Goal: Task Accomplishment & Management: Use online tool/utility

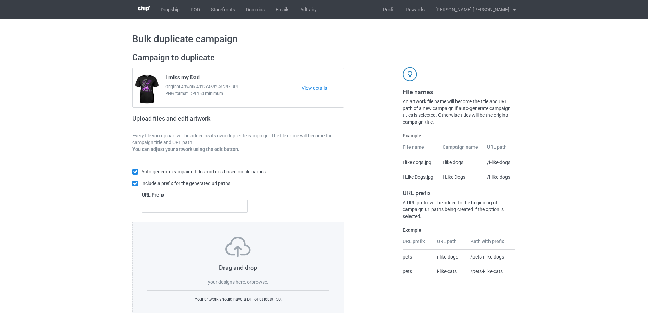
click at [263, 281] on label "browse" at bounding box center [259, 281] width 16 height 5
click at [0, 0] on input "browse" at bounding box center [0, 0] width 0 height 0
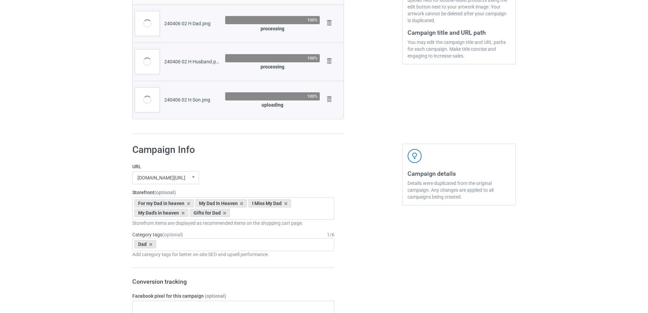
scroll to position [34, 0]
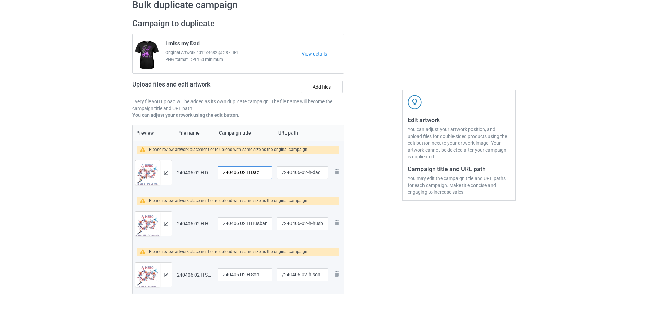
drag, startPoint x: 249, startPoint y: 173, endPoint x: 181, endPoint y: 169, distance: 68.8
click at [181, 169] on tr "Preview and edit artwork 240406 02 H Dad.png 240406 02 H Dad /240406-02-h-dad R…" at bounding box center [238, 172] width 211 height 38
drag, startPoint x: 244, startPoint y: 173, endPoint x: 207, endPoint y: 173, distance: 36.0
click at [207, 173] on tr "Preview and edit artwork 240406 02 H Dad.png I miss my Dad /240406-02-h-dad Rem…" at bounding box center [238, 172] width 211 height 38
type input "I miss my Dad"
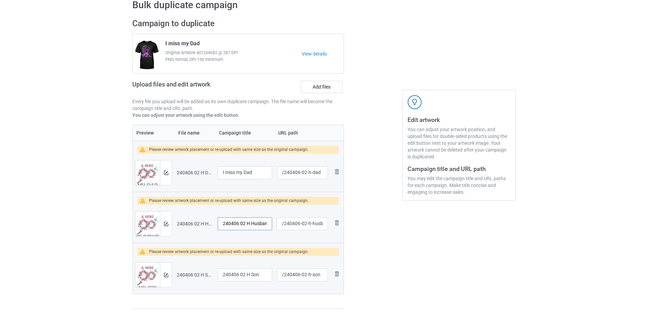
drag, startPoint x: 250, startPoint y: 223, endPoint x: 203, endPoint y: 223, distance: 47.3
click at [203, 223] on tr "Preview and edit artwork 240406 02 H Husband.png 240406 02 H Husband /240406-02…" at bounding box center [238, 223] width 211 height 38
paste input "I miss my"
type input "I miss my Husband"
drag, startPoint x: 249, startPoint y: 275, endPoint x: 164, endPoint y: 275, distance: 85.7
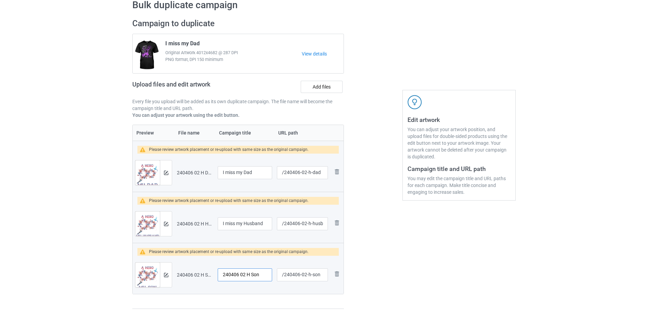
click at [164, 275] on tr "Preview and edit artwork 240406 02 H Son.png 240406 02 H Son /240406-02-h-son R…" at bounding box center [238, 274] width 211 height 38
paste input "I miss my"
type input "I miss my Son"
drag, startPoint x: 306, startPoint y: 173, endPoint x: 323, endPoint y: 172, distance: 17.0
click at [323, 172] on input "/240406-02-h-dad" at bounding box center [302, 172] width 51 height 13
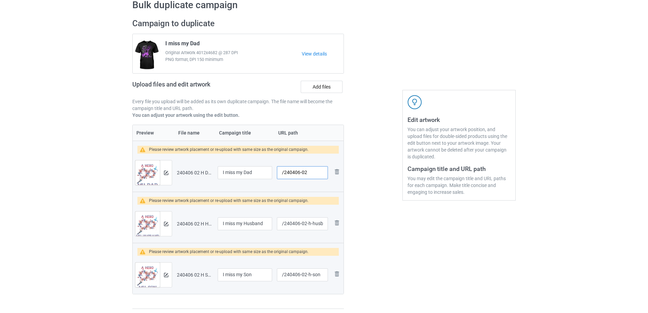
type input "/240406-02"
drag, startPoint x: 304, startPoint y: 225, endPoint x: 323, endPoint y: 225, distance: 19.0
click at [323, 225] on input "/240406-02-h-husband" at bounding box center [302, 223] width 51 height 13
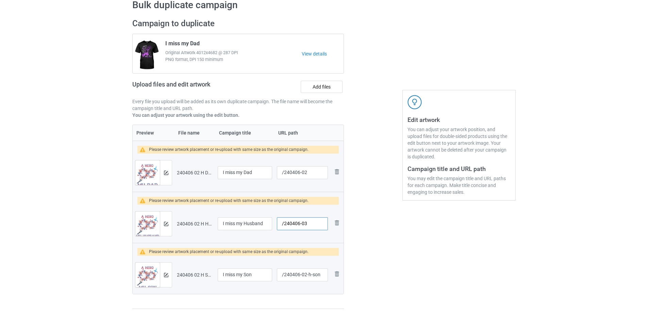
type input "/240406-03"
click at [326, 278] on input "/240406-02-h-son" at bounding box center [302, 274] width 51 height 13
type input "/240406-04"
click at [395, 233] on div at bounding box center [373, 164] width 49 height 300
click at [167, 169] on div at bounding box center [166, 172] width 12 height 24
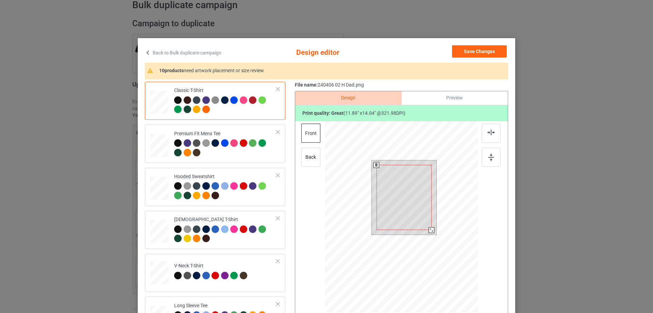
drag, startPoint x: 426, startPoint y: 234, endPoint x: 420, endPoint y: 213, distance: 21.7
click at [429, 229] on div at bounding box center [432, 230] width 6 height 6
click at [420, 213] on div at bounding box center [405, 192] width 54 height 64
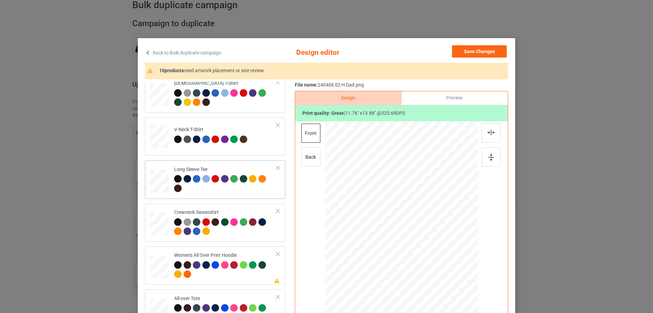
scroll to position [170, 0]
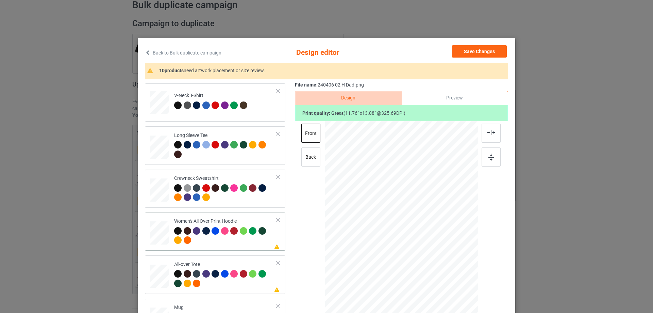
drag, startPoint x: 444, startPoint y: 271, endPoint x: 414, endPoint y: 243, distance: 41.6
click at [431, 244] on div at bounding box center [401, 217] width 153 height 173
drag, startPoint x: 412, startPoint y: 221, endPoint x: 412, endPoint y: 215, distance: 6.1
click at [412, 215] on div at bounding box center [400, 193] width 53 height 63
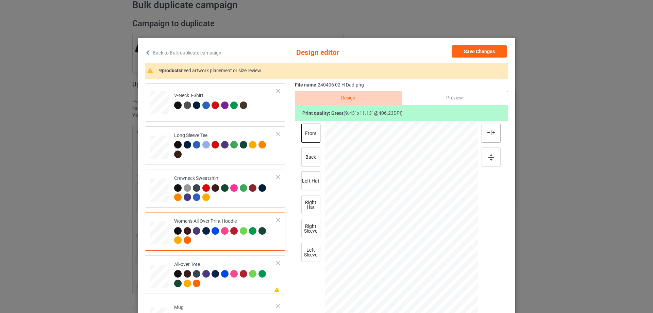
click at [487, 133] on img at bounding box center [490, 132] width 7 height 5
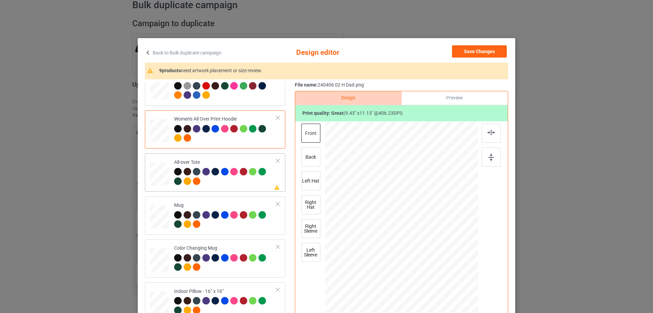
drag, startPoint x: 446, startPoint y: 270, endPoint x: 446, endPoint y: 274, distance: 3.8
click at [447, 274] on div at bounding box center [450, 273] width 6 height 6
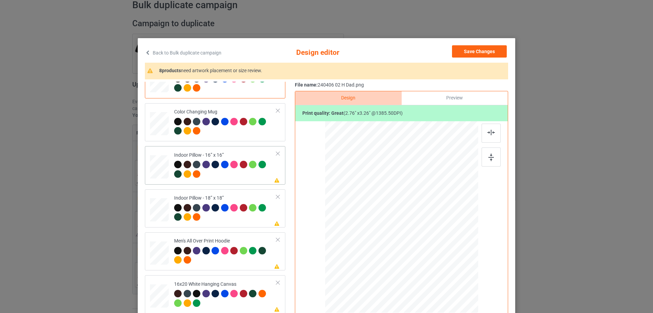
drag, startPoint x: 445, startPoint y: 271, endPoint x: 244, endPoint y: 208, distance: 210.6
click at [444, 267] on div at bounding box center [445, 269] width 6 height 6
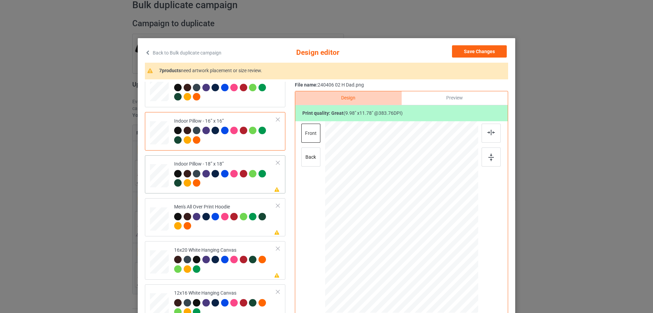
drag, startPoint x: 442, startPoint y: 271, endPoint x: 441, endPoint y: 267, distance: 4.1
click at [442, 267] on div at bounding box center [445, 268] width 6 height 6
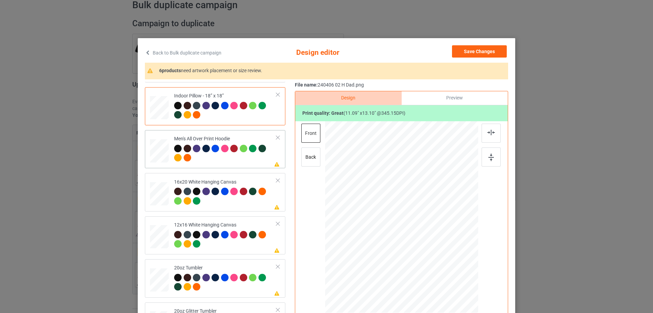
drag, startPoint x: 444, startPoint y: 272, endPoint x: 421, endPoint y: 241, distance: 38.5
click at [430, 243] on div at bounding box center [401, 216] width 153 height 163
drag, startPoint x: 413, startPoint y: 223, endPoint x: 413, endPoint y: 216, distance: 6.8
click at [413, 216] on div at bounding box center [401, 197] width 52 height 62
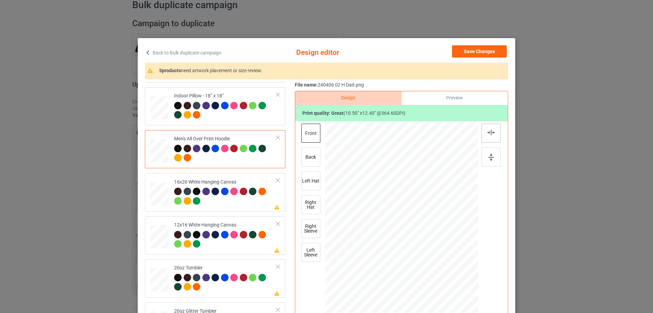
click at [491, 136] on div at bounding box center [491, 132] width 19 height 19
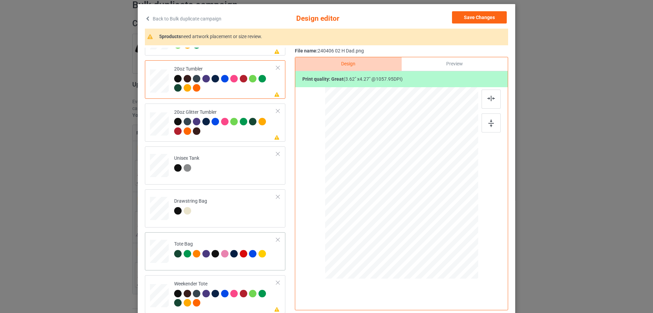
scroll to position [68, 0]
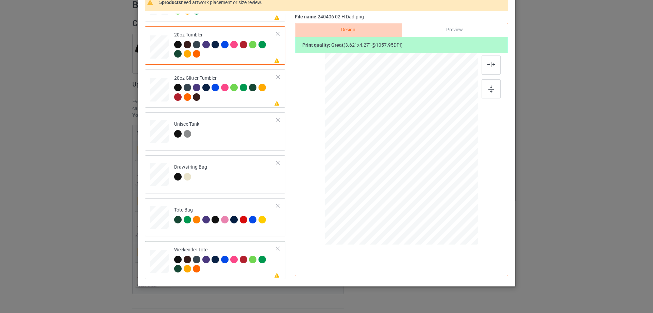
drag, startPoint x: 443, startPoint y: 203, endPoint x: 432, endPoint y: 179, distance: 26.6
click at [432, 179] on div at bounding box center [401, 149] width 152 height 99
click at [421, 172] on div at bounding box center [401, 146] width 58 height 69
click at [484, 70] on div at bounding box center [491, 64] width 19 height 19
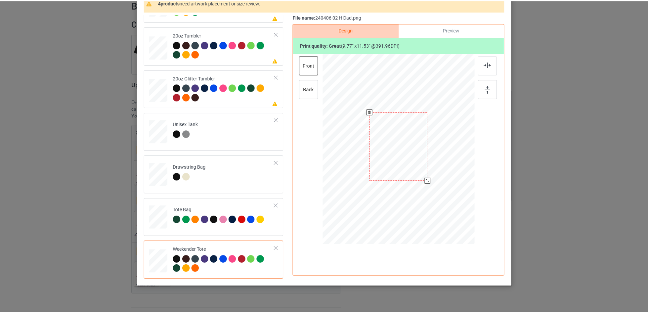
scroll to position [0, 0]
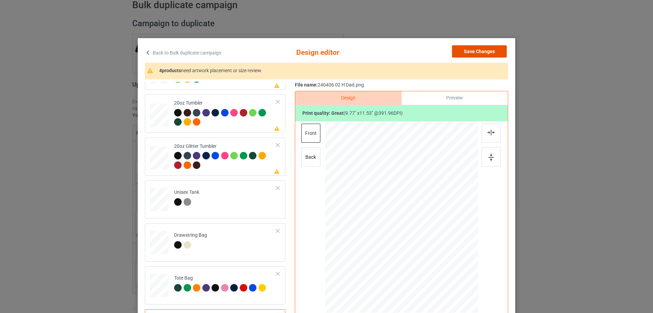
click at [478, 51] on button "Save Changes" at bounding box center [479, 51] width 55 height 12
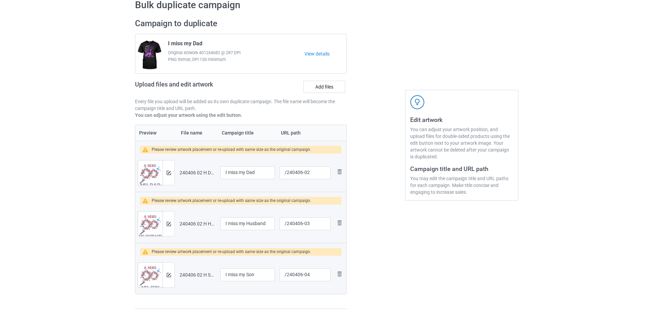
scroll to position [102, 0]
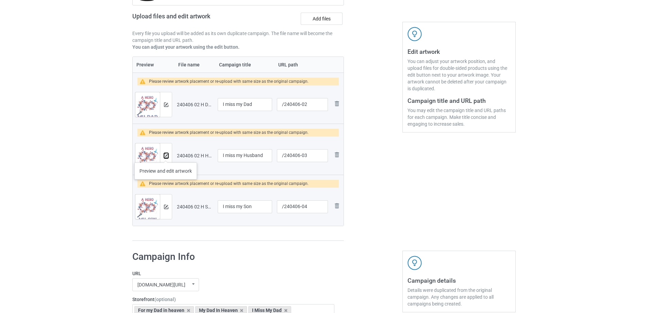
click at [166, 155] on img at bounding box center [166, 155] width 4 height 4
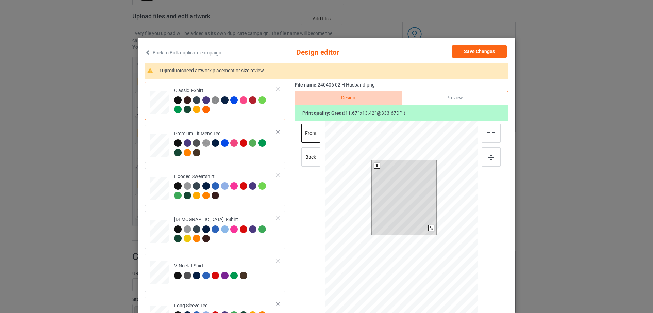
drag, startPoint x: 432, startPoint y: 232, endPoint x: 414, endPoint y: 219, distance: 21.9
click at [431, 226] on div at bounding box center [431, 228] width 6 height 6
drag, startPoint x: 414, startPoint y: 219, endPoint x: 415, endPoint y: 215, distance: 3.9
click at [415, 215] on div at bounding box center [405, 193] width 54 height 62
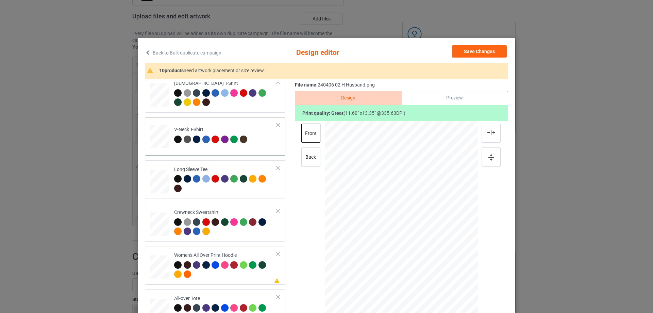
scroll to position [170, 0]
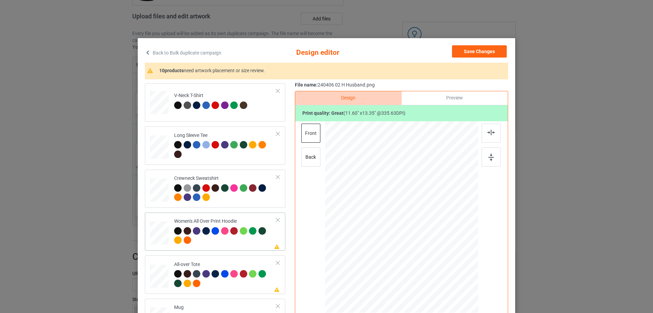
drag, startPoint x: 157, startPoint y: 232, endPoint x: 180, endPoint y: 232, distance: 22.1
drag, startPoint x: 444, startPoint y: 271, endPoint x: 434, endPoint y: 238, distance: 34.2
click at [434, 238] on div at bounding box center [401, 217] width 153 height 173
click at [413, 207] on div at bounding box center [401, 193] width 53 height 61
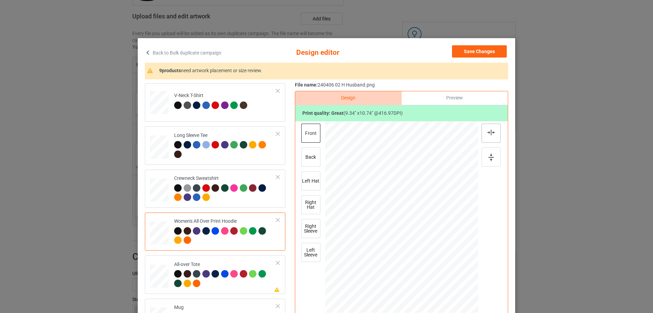
click at [493, 133] on div at bounding box center [491, 132] width 19 height 19
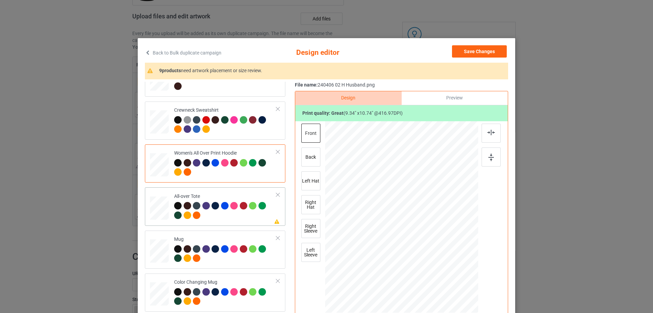
drag, startPoint x: 164, startPoint y: 209, endPoint x: 168, endPoint y: 209, distance: 4.1
drag, startPoint x: 444, startPoint y: 269, endPoint x: 446, endPoint y: 274, distance: 5.0
click at [448, 274] on div at bounding box center [451, 273] width 6 height 6
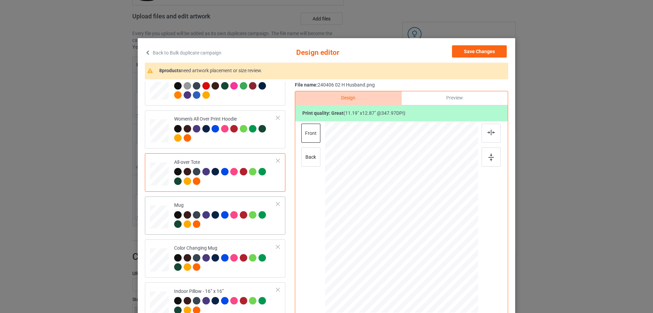
drag, startPoint x: 168, startPoint y: 208, endPoint x: 192, endPoint y: 214, distance: 24.8
click at [168, 209] on td at bounding box center [160, 215] width 20 height 33
click at [466, 246] on div at bounding box center [469, 246] width 6 height 6
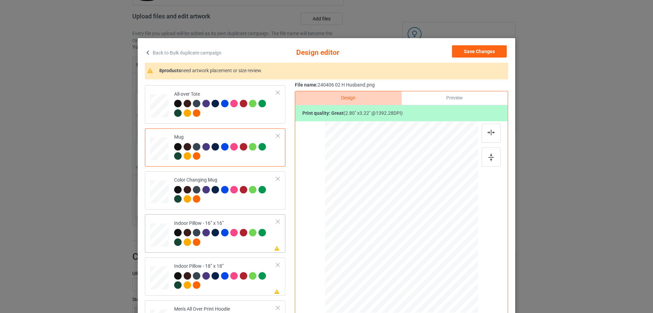
click at [446, 269] on div at bounding box center [447, 269] width 6 height 6
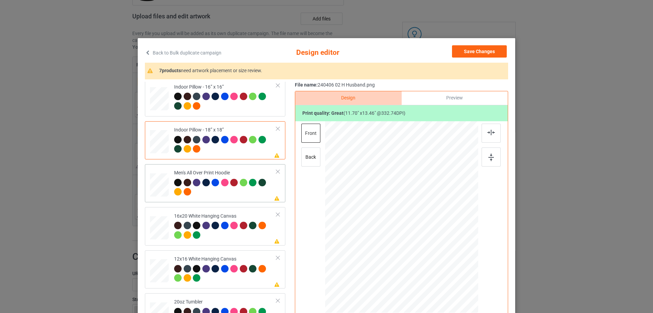
drag, startPoint x: 445, startPoint y: 270, endPoint x: 430, endPoint y: 245, distance: 29.6
click at [430, 245] on div at bounding box center [401, 216] width 153 height 163
drag, startPoint x: 421, startPoint y: 226, endPoint x: 421, endPoint y: 220, distance: 5.5
click at [421, 220] on div at bounding box center [402, 198] width 54 height 62
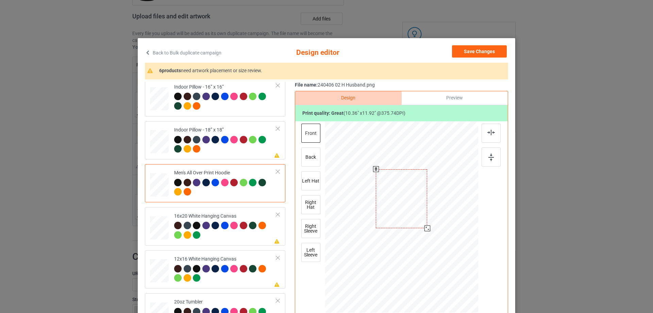
click at [426, 229] on div at bounding box center [427, 228] width 6 height 6
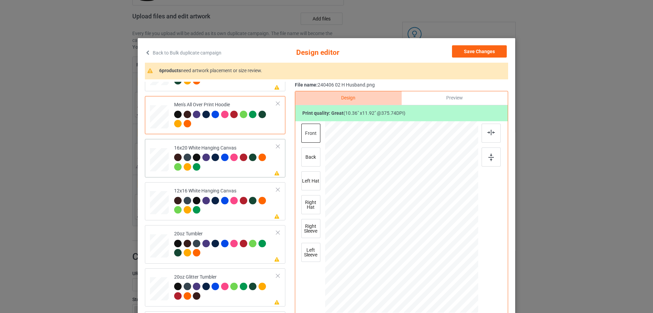
scroll to position [578, 0]
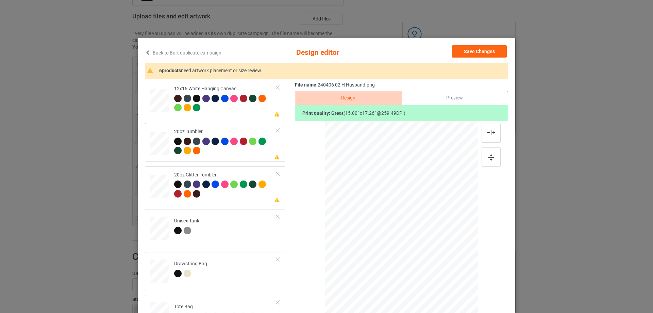
click at [170, 146] on td "Please review artwork placement 20oz Tumbler" at bounding box center [225, 141] width 110 height 33
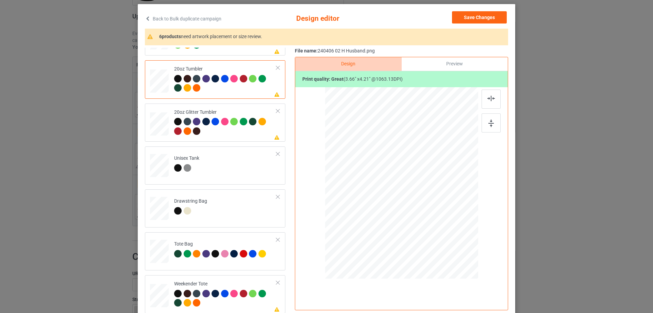
scroll to position [80, 0]
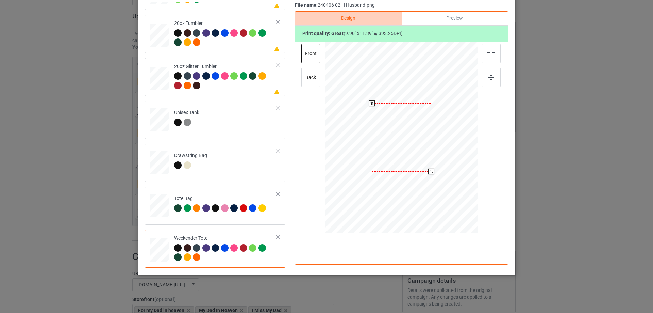
drag, startPoint x: 445, startPoint y: 191, endPoint x: 434, endPoint y: 167, distance: 26.5
click at [434, 167] on div at bounding box center [401, 137] width 152 height 99
click at [427, 163] on div at bounding box center [401, 135] width 59 height 68
click at [430, 170] on div at bounding box center [433, 171] width 6 height 6
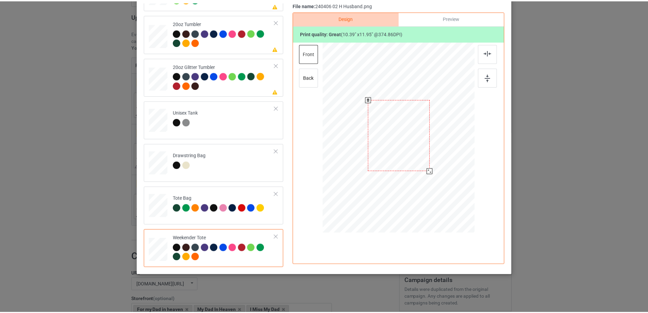
scroll to position [12, 0]
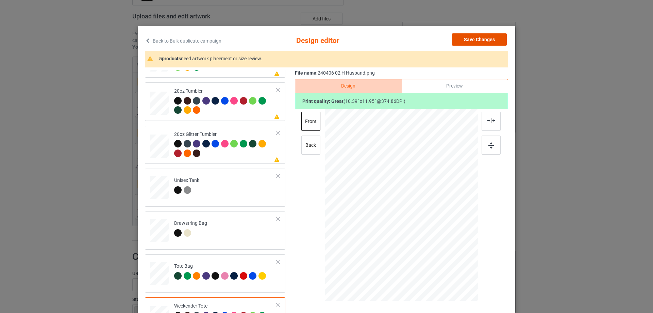
click at [477, 39] on button "Save Changes" at bounding box center [479, 39] width 55 height 12
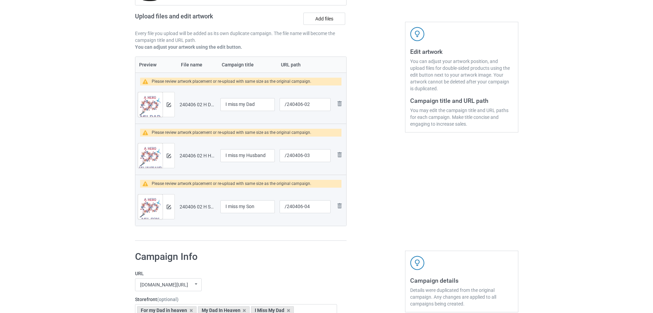
scroll to position [136, 0]
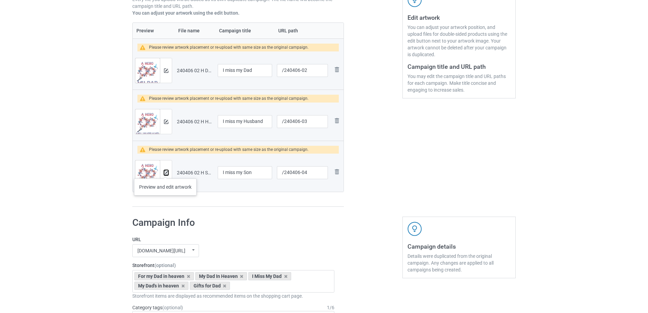
click at [165, 171] on img at bounding box center [166, 172] width 4 height 4
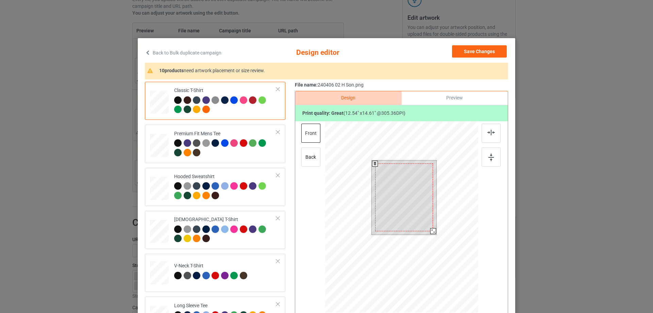
click at [430, 230] on div at bounding box center [433, 231] width 6 height 6
click at [424, 225] on div at bounding box center [404, 196] width 58 height 68
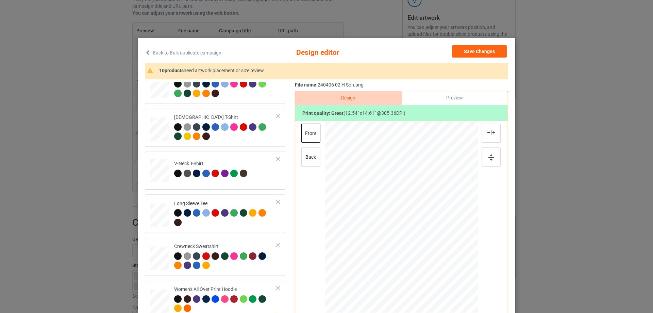
scroll to position [170, 0]
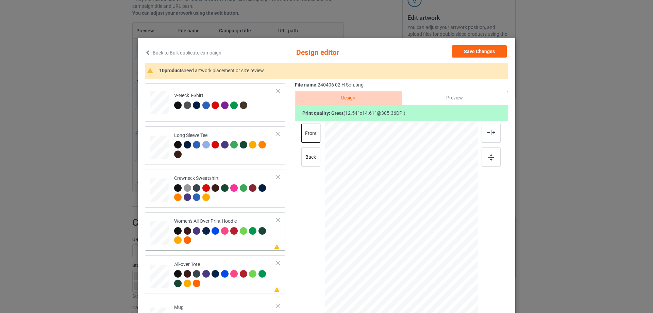
drag, startPoint x: 444, startPoint y: 272, endPoint x: 426, endPoint y: 245, distance: 32.4
click at [426, 245] on div at bounding box center [427, 247] width 6 height 6
click at [415, 218] on div at bounding box center [400, 194] width 50 height 58
click at [425, 226] on div at bounding box center [427, 226] width 6 height 6
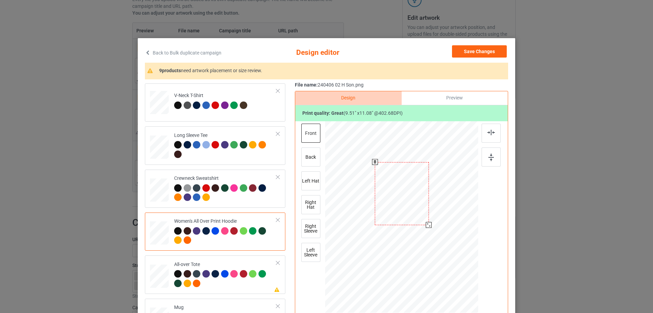
click at [409, 210] on div at bounding box center [402, 193] width 54 height 63
click at [493, 135] on div at bounding box center [491, 132] width 19 height 19
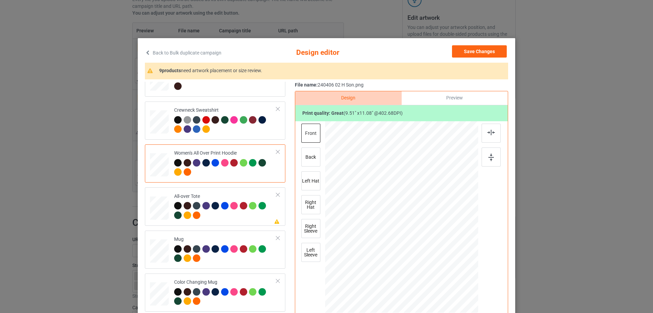
drag, startPoint x: 160, startPoint y: 205, endPoint x: 417, endPoint y: 219, distance: 257.8
drag, startPoint x: 445, startPoint y: 269, endPoint x: 148, endPoint y: 182, distance: 309.8
click at [446, 271] on div at bounding box center [447, 270] width 6 height 6
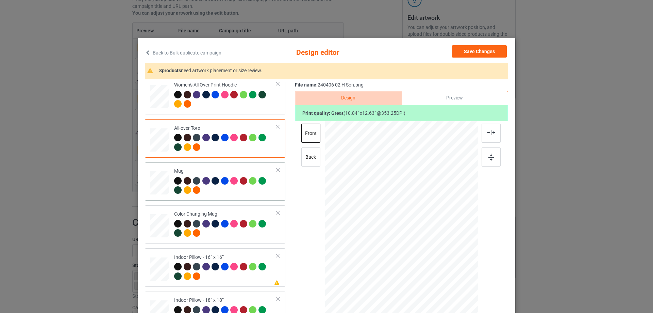
click at [167, 183] on td at bounding box center [160, 181] width 20 height 33
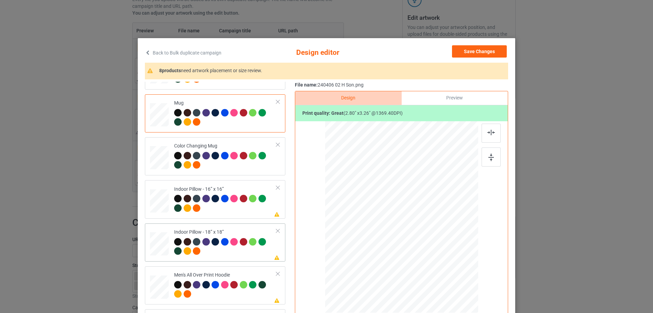
scroll to position [442, 0]
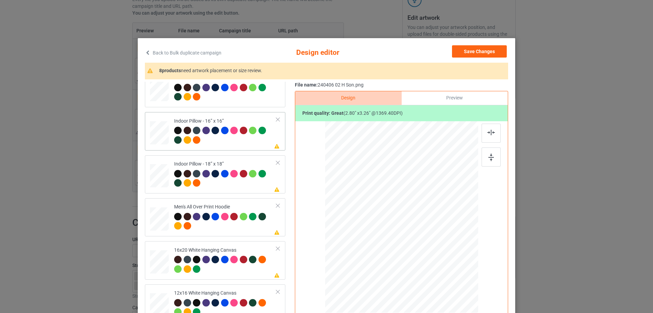
click at [446, 268] on div at bounding box center [446, 269] width 6 height 6
click at [443, 269] on div at bounding box center [446, 269] width 6 height 6
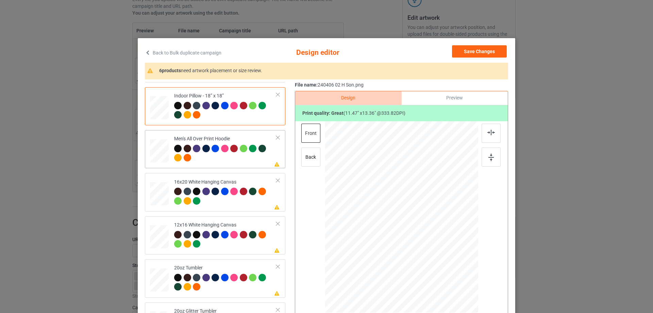
drag, startPoint x: 446, startPoint y: 270, endPoint x: 420, endPoint y: 239, distance: 40.6
click at [431, 241] on div at bounding box center [401, 216] width 153 height 163
drag, startPoint x: 407, startPoint y: 238, endPoint x: 407, endPoint y: 219, distance: 18.7
click at [407, 219] on div at bounding box center [401, 198] width 51 height 60
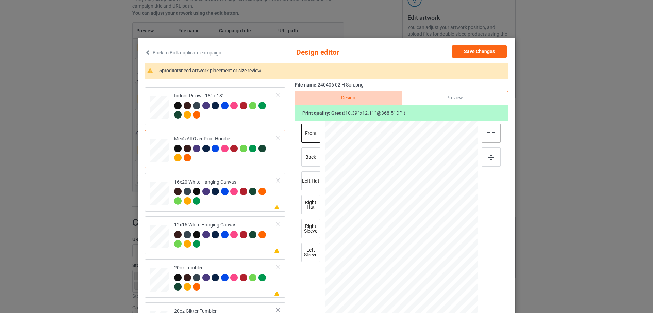
click at [492, 135] on img at bounding box center [490, 132] width 7 height 5
click at [496, 135] on div at bounding box center [491, 132] width 19 height 19
click at [491, 133] on img at bounding box center [490, 132] width 7 height 5
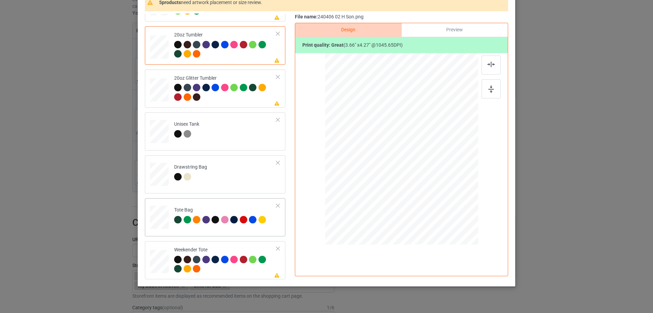
scroll to position [80, 0]
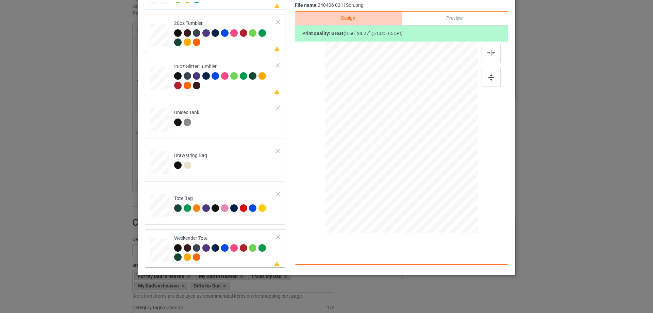
click at [167, 248] on td at bounding box center [160, 248] width 20 height 33
drag, startPoint x: 443, startPoint y: 191, endPoint x: 433, endPoint y: 170, distance: 23.3
click at [433, 170] on div at bounding box center [433, 173] width 6 height 6
drag, startPoint x: 417, startPoint y: 160, endPoint x: 417, endPoint y: 156, distance: 3.8
click at [417, 156] on div at bounding box center [402, 133] width 62 height 72
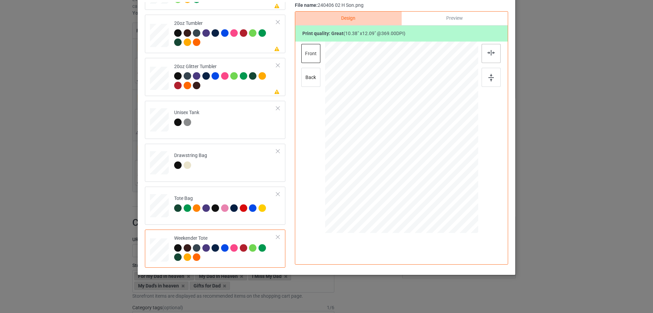
click at [487, 53] on img at bounding box center [490, 52] width 7 height 5
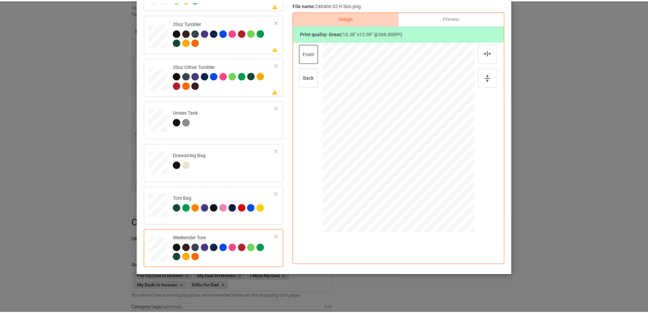
scroll to position [0, 0]
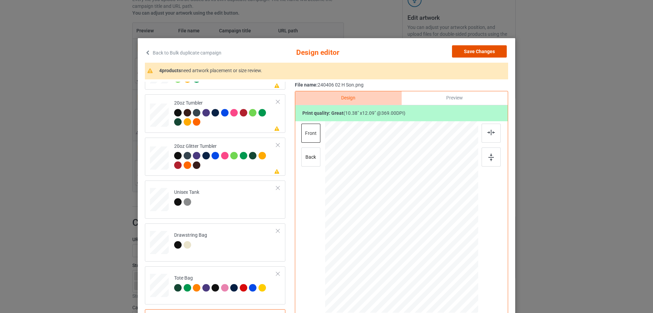
click at [492, 50] on button "Save Changes" at bounding box center [479, 51] width 55 height 12
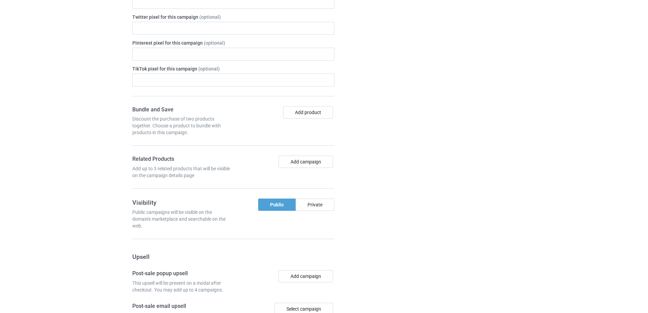
scroll to position [678, 0]
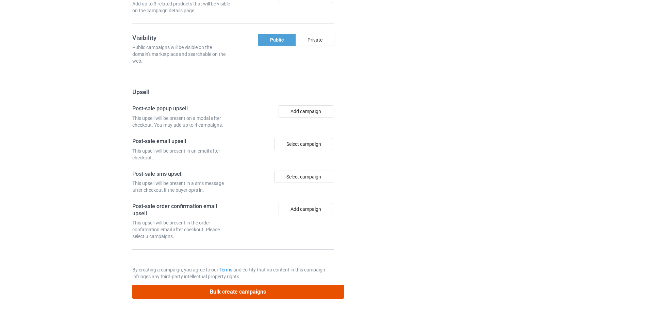
click at [265, 290] on button "Bulk create campaigns" at bounding box center [238, 291] width 212 height 14
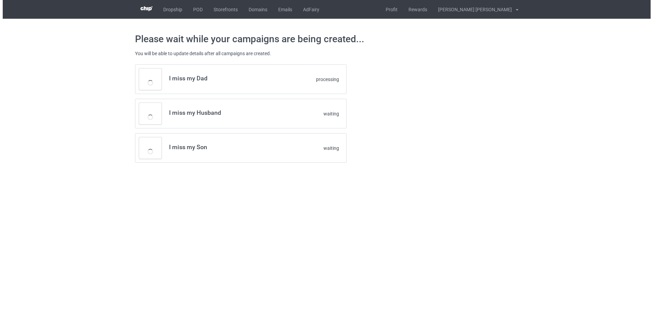
scroll to position [0, 0]
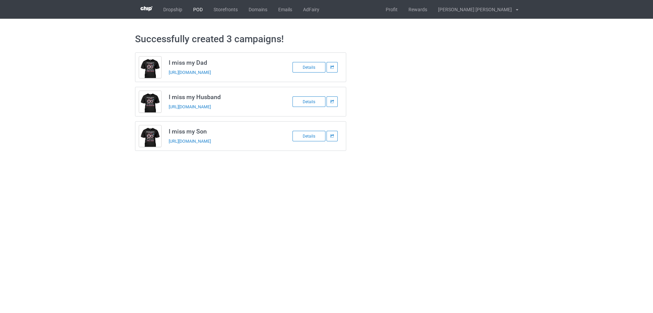
click at [198, 12] on link "POD" at bounding box center [198, 9] width 20 height 19
